Goal: Book appointment/travel/reservation

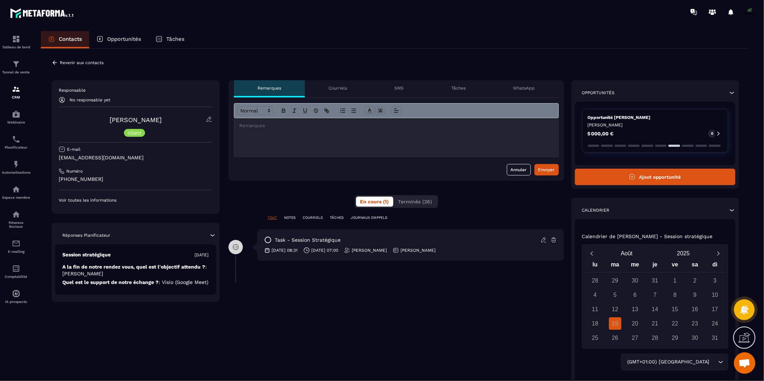
scroll to position [5550, 0]
click at [719, 252] on icon "Next month" at bounding box center [718, 253] width 7 height 7
click at [590, 254] on icon "Previous month" at bounding box center [591, 253] width 7 height 7
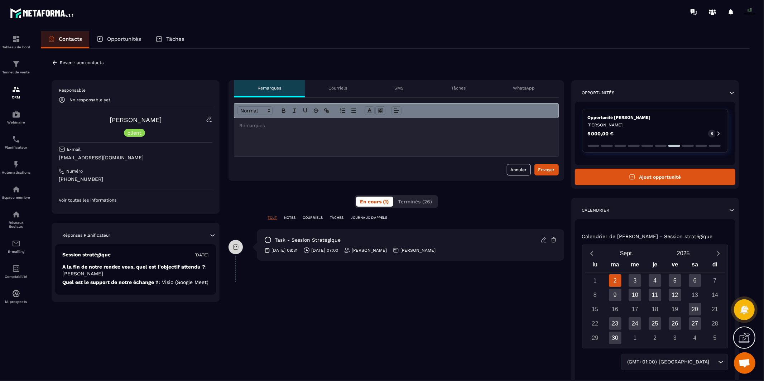
click at [615, 281] on div "2" at bounding box center [615, 280] width 13 height 13
click at [615, 279] on div "2" at bounding box center [615, 280] width 13 height 13
click at [614, 280] on div "2" at bounding box center [615, 280] width 13 height 13
click at [534, 316] on div "**********" at bounding box center [397, 268] width 336 height 377
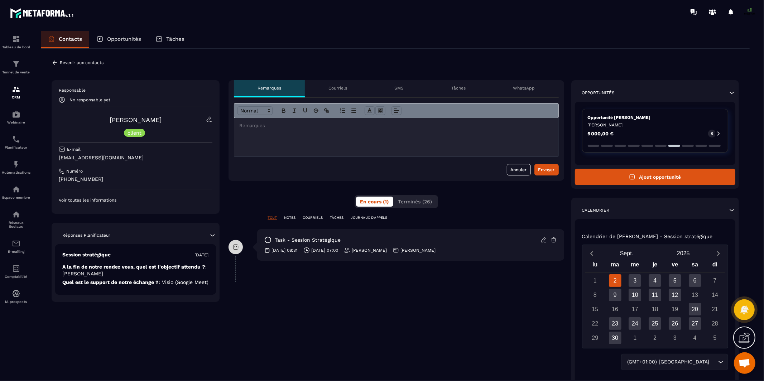
click at [614, 279] on div "2" at bounding box center [615, 280] width 13 height 13
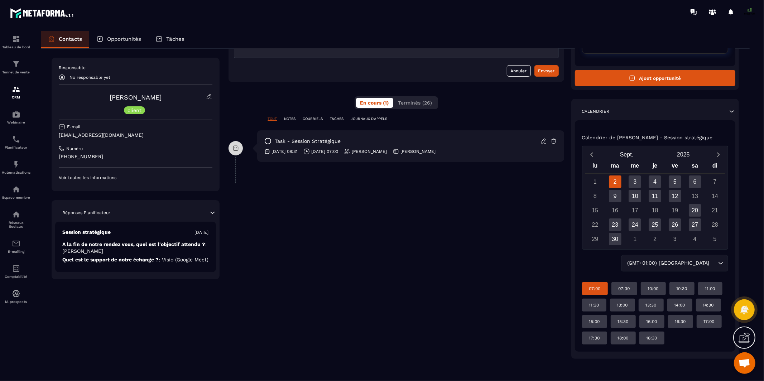
click at [598, 290] on p "07:00" at bounding box center [594, 289] width 11 height 6
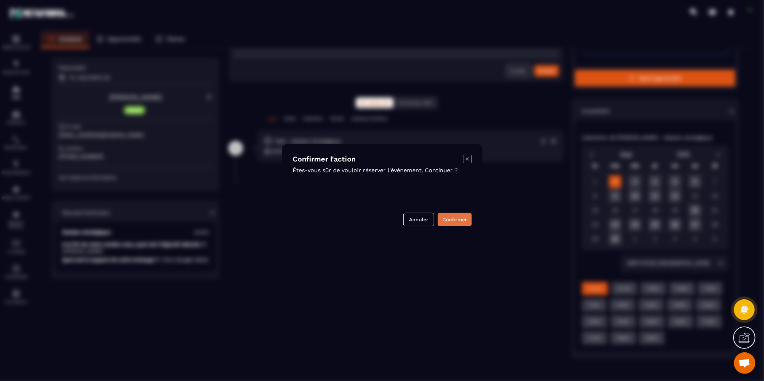
click at [453, 218] on button "Confirmer" at bounding box center [455, 220] width 34 height 14
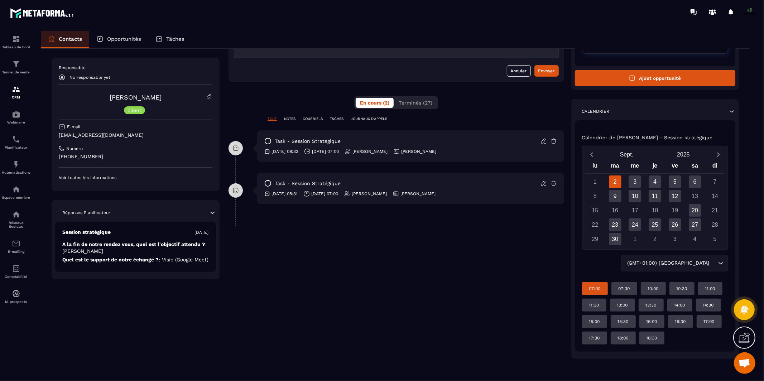
click at [269, 184] on icon at bounding box center [267, 183] width 7 height 7
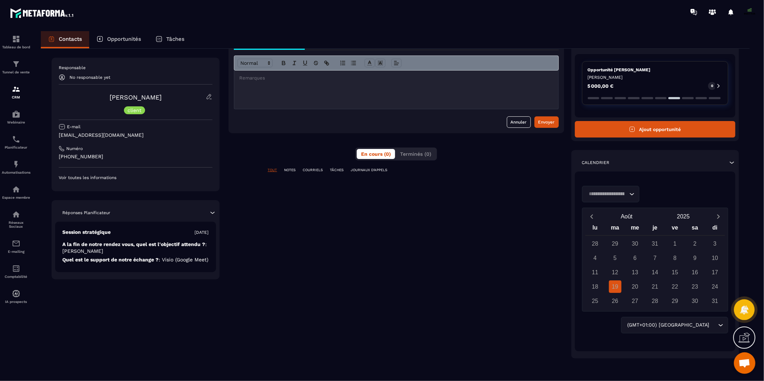
scroll to position [37, 0]
